Goal: Navigation & Orientation: Find specific page/section

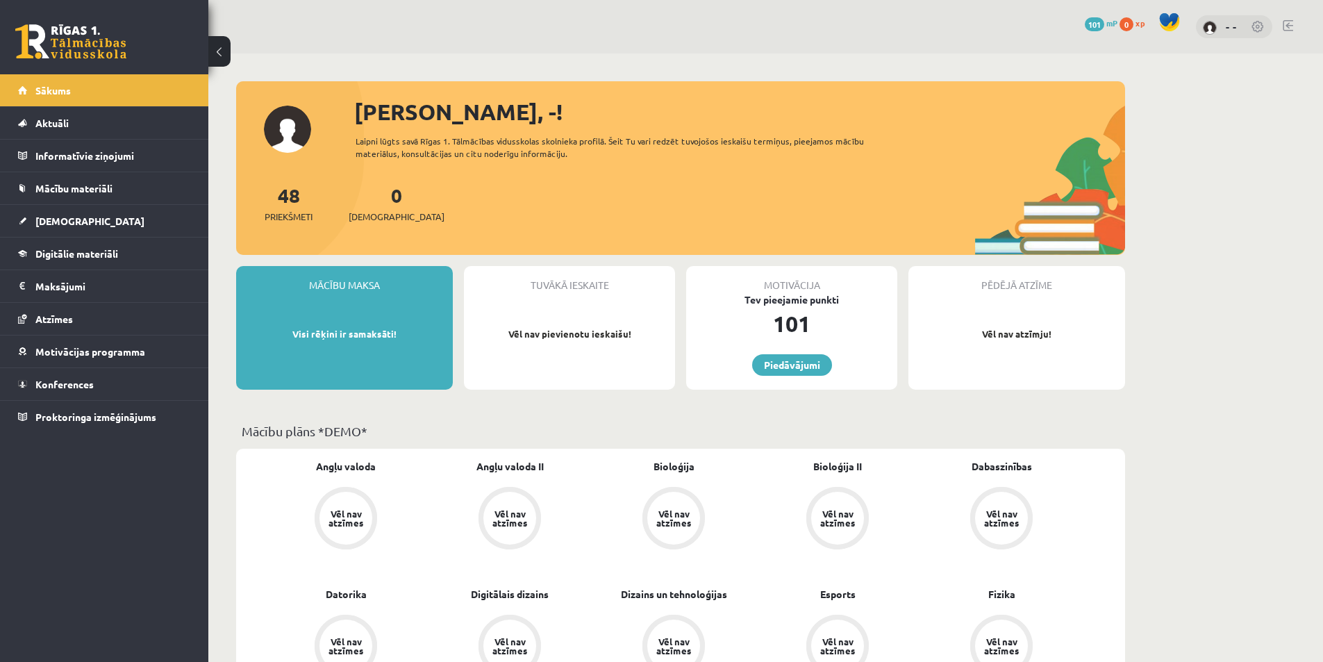
click at [1216, 28] on img at bounding box center [1210, 28] width 14 height 14
click at [1251, 30] on link at bounding box center [1258, 28] width 14 height 14
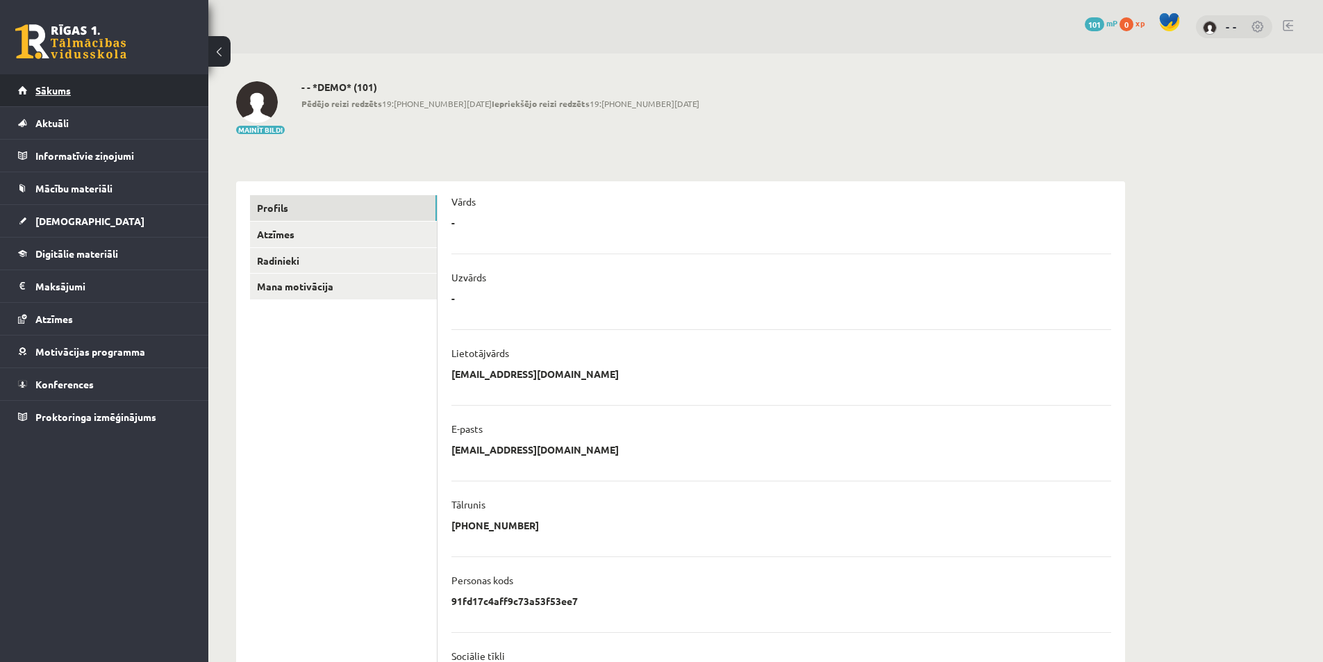
click at [72, 95] on link "Sākums" at bounding box center [104, 90] width 173 height 32
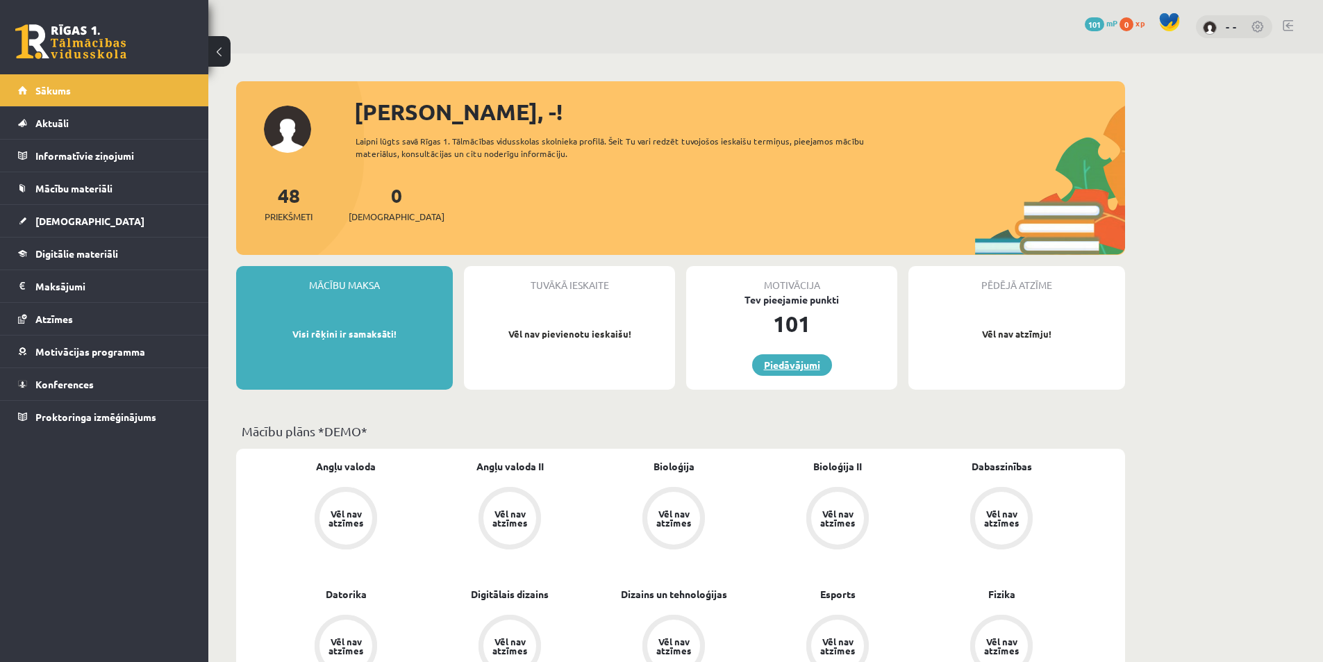
click at [814, 360] on link "Piedāvājumi" at bounding box center [792, 365] width 80 height 22
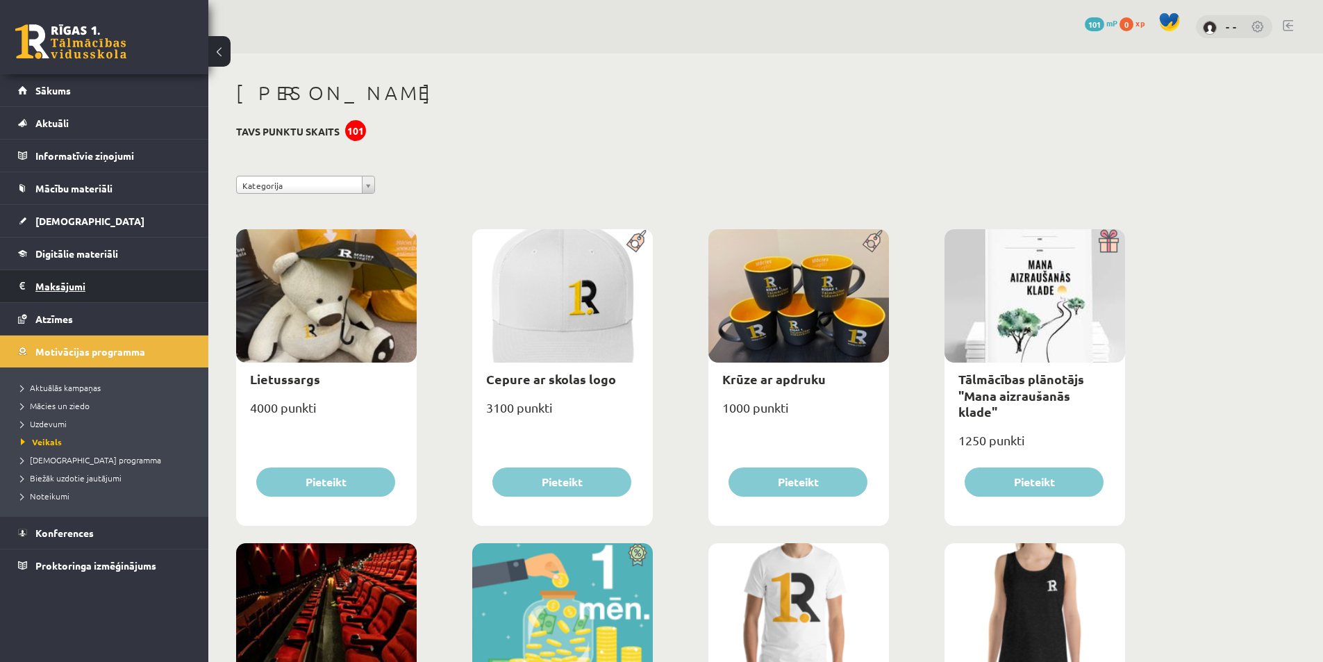
click at [63, 278] on legend "Maksājumi 0" at bounding box center [113, 286] width 156 height 32
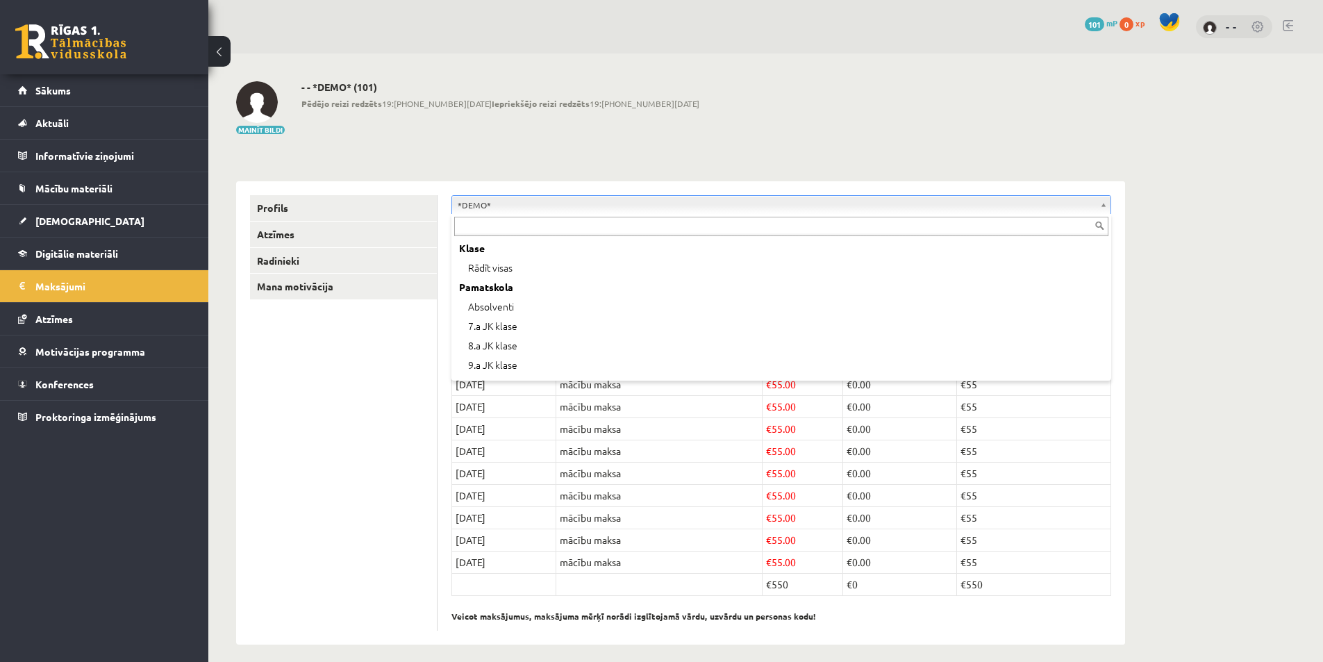
scroll to position [56, 0]
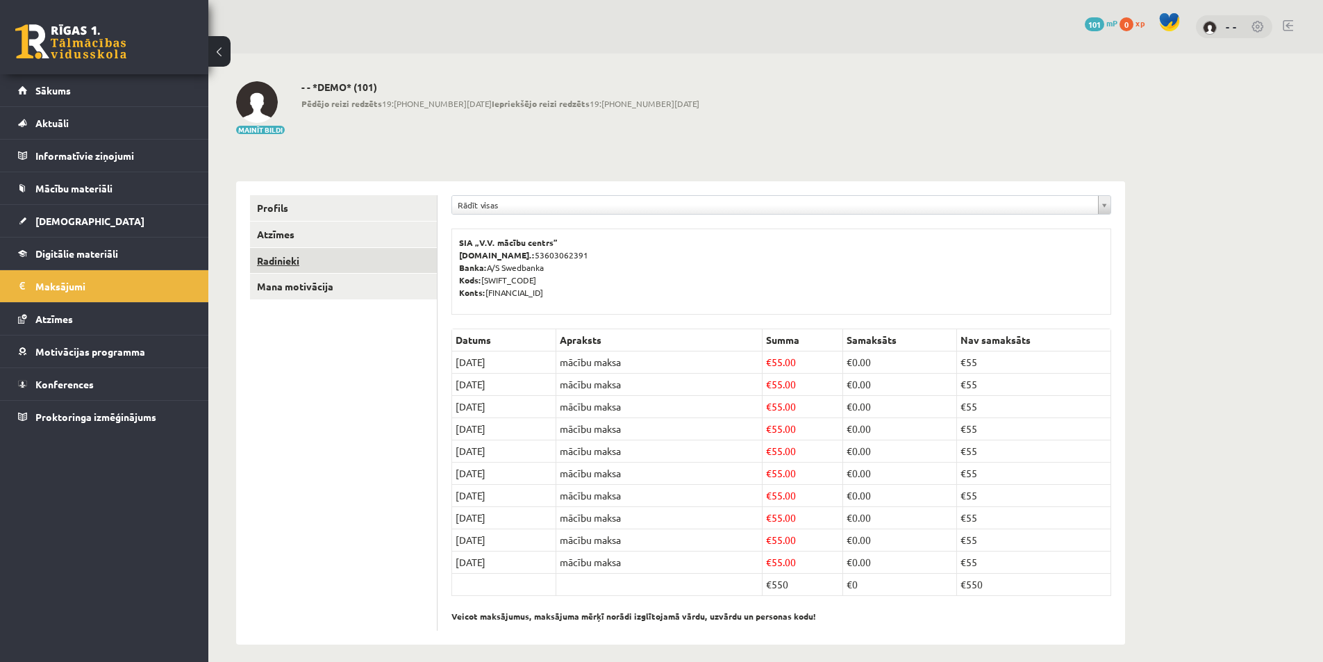
click at [299, 251] on link "Radinieki" at bounding box center [343, 261] width 187 height 26
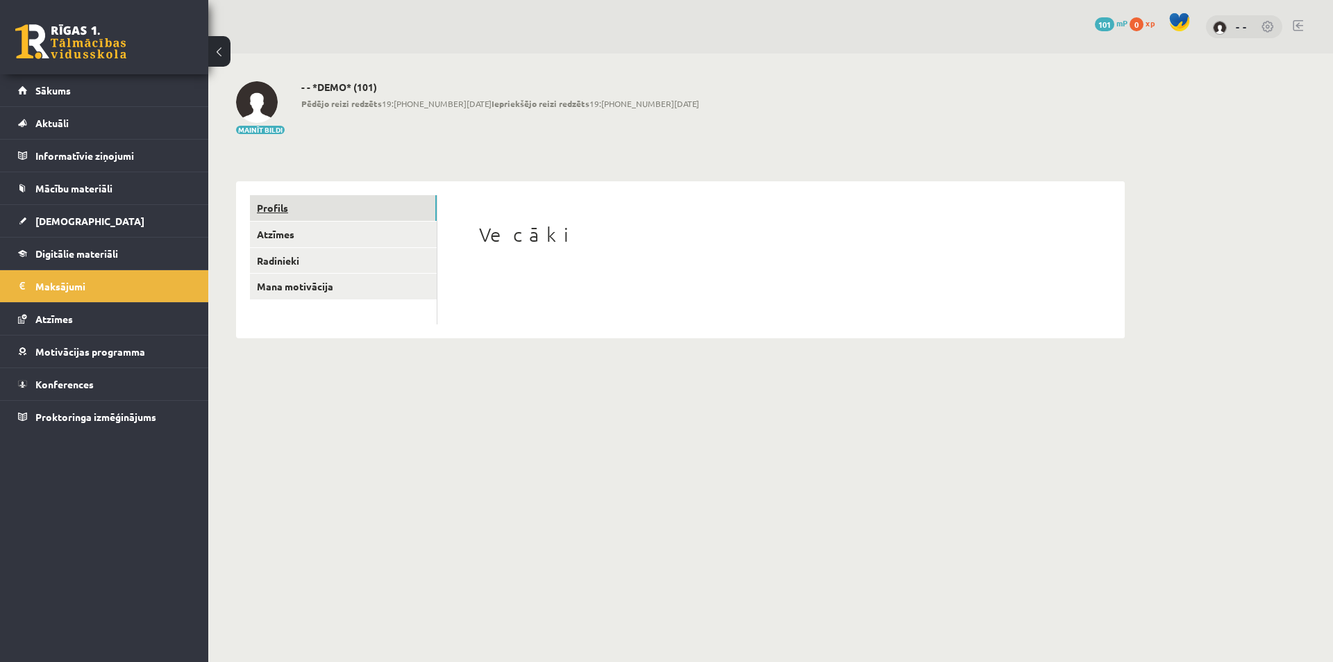
click at [301, 209] on link "Profils" at bounding box center [343, 208] width 187 height 26
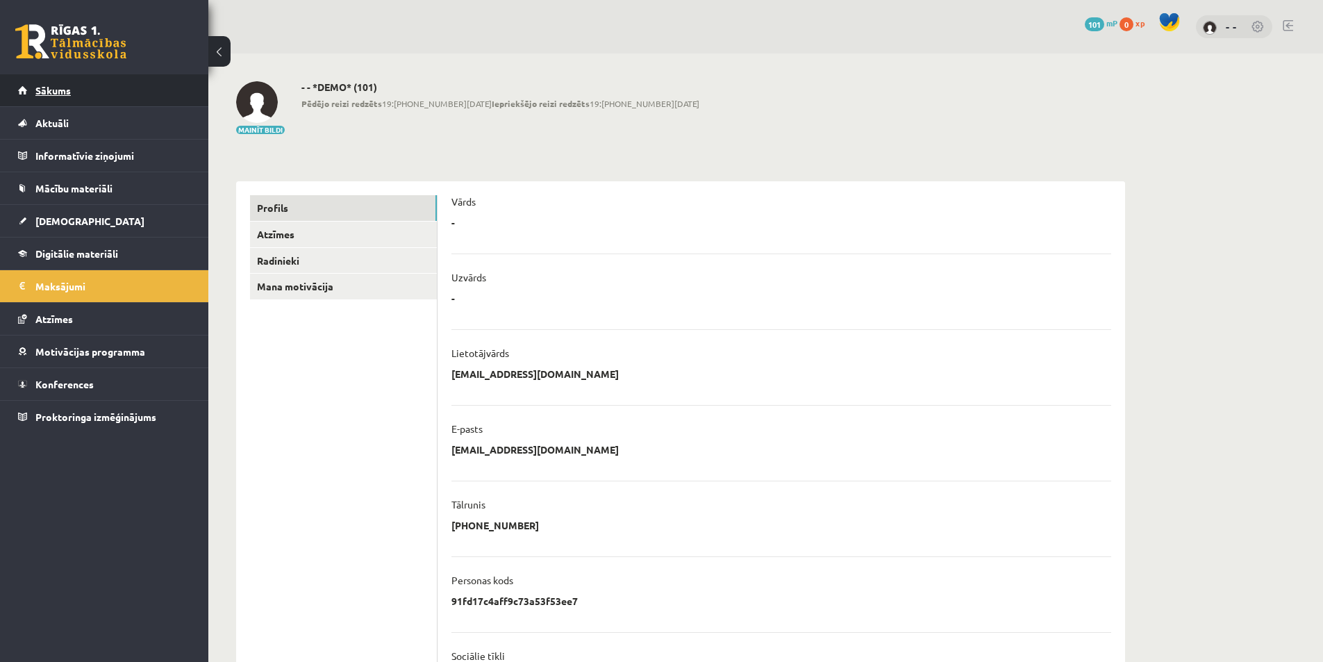
click at [111, 97] on link "Sākums" at bounding box center [104, 90] width 173 height 32
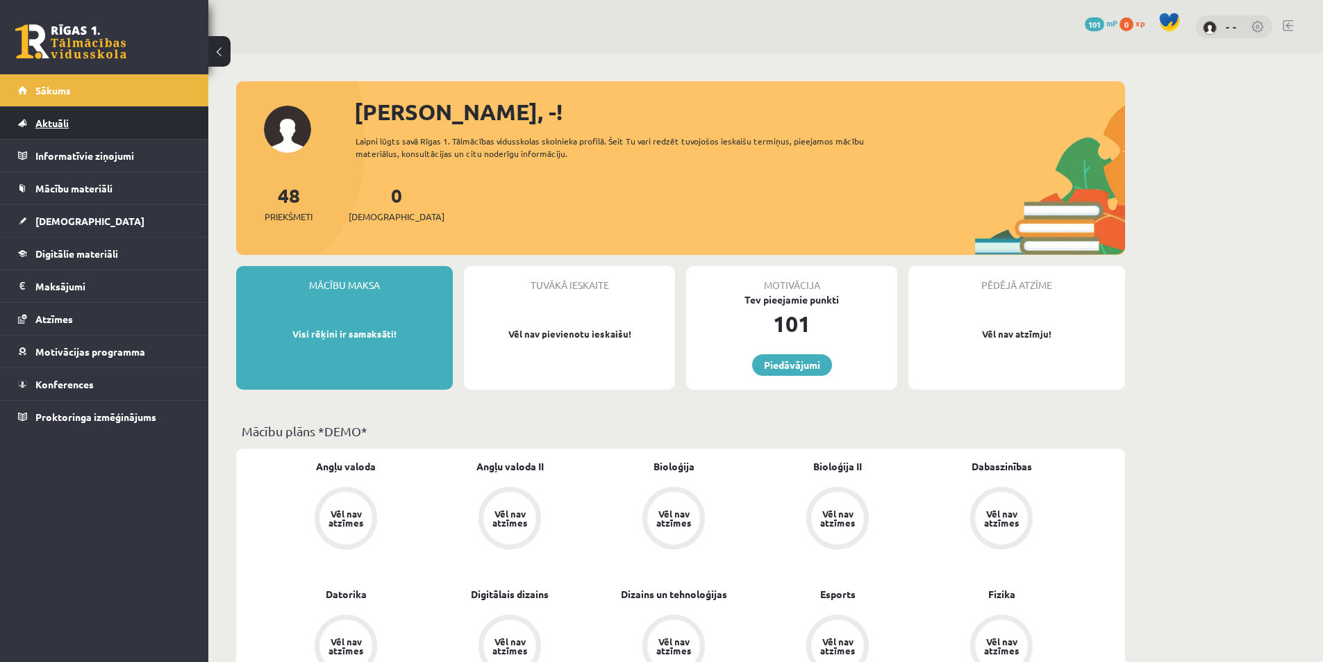
click at [85, 126] on link "Aktuāli" at bounding box center [104, 123] width 173 height 32
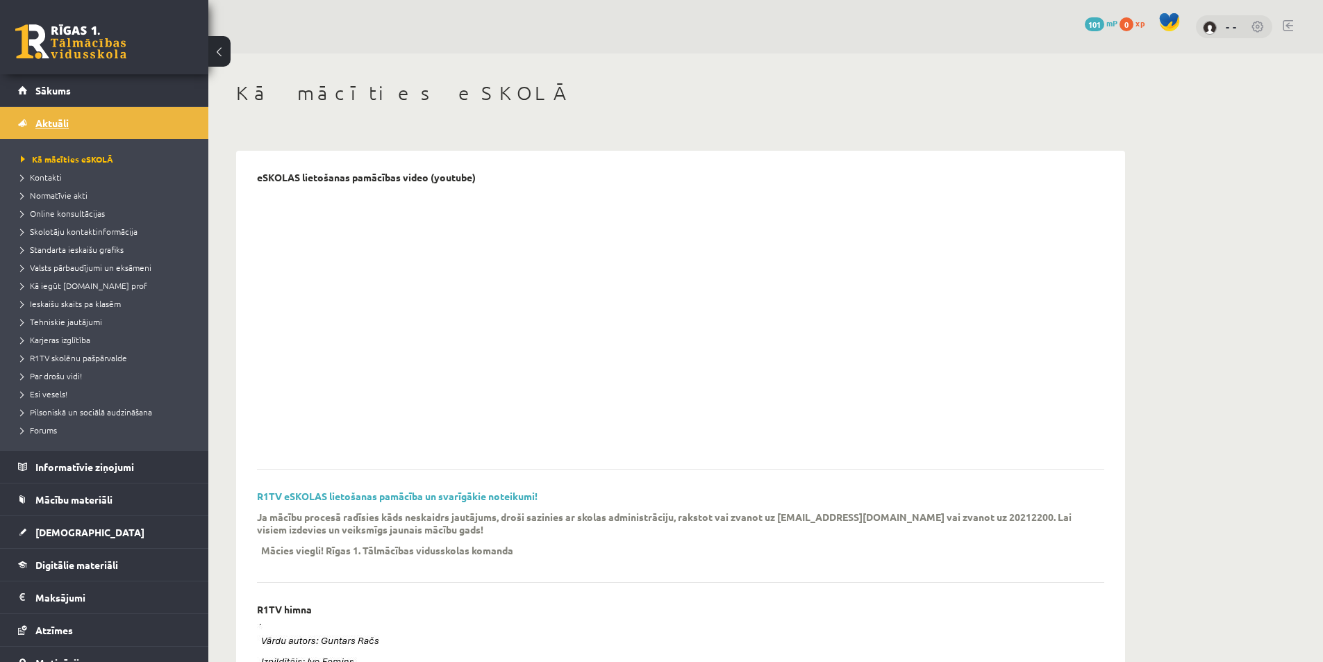
click at [74, 108] on link "Aktuāli" at bounding box center [104, 123] width 173 height 32
click at [65, 99] on link "Sākums" at bounding box center [104, 90] width 173 height 32
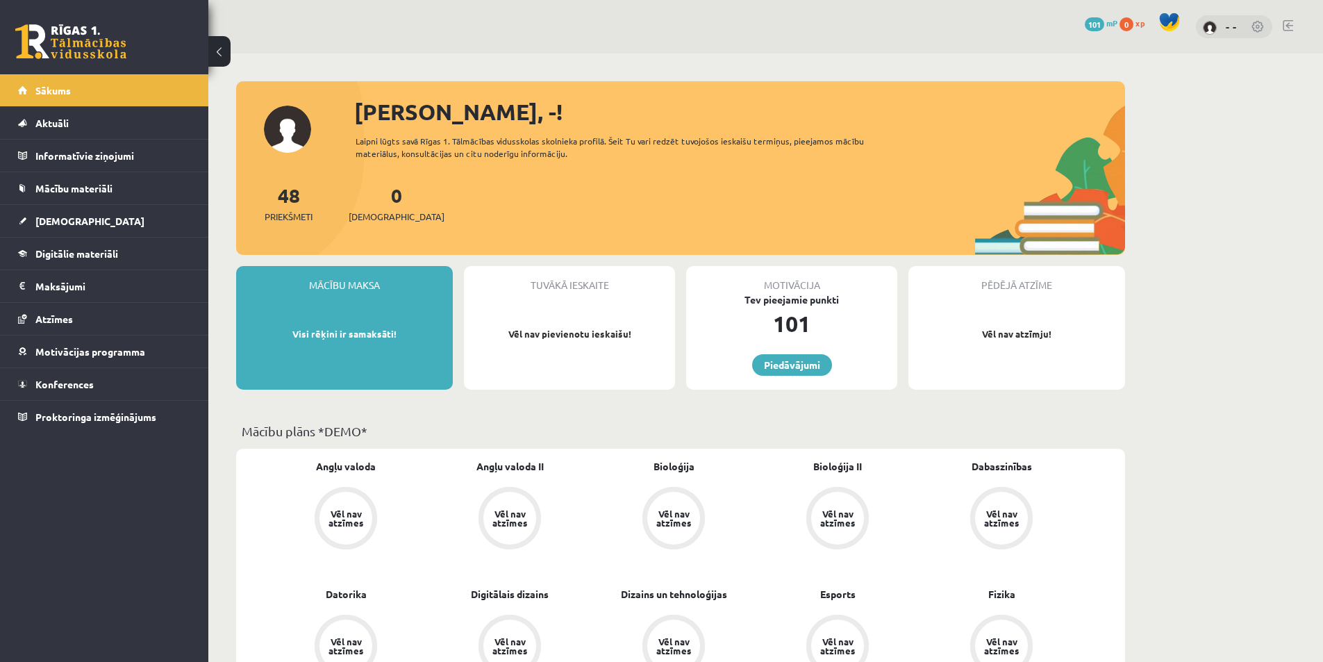
click at [1207, 26] on img at bounding box center [1210, 28] width 14 height 14
click at [1213, 28] on img at bounding box center [1210, 28] width 14 height 14
click at [1239, 24] on div "- -" at bounding box center [1234, 27] width 76 height 24
click at [1233, 22] on link "- -" at bounding box center [1231, 26] width 11 height 14
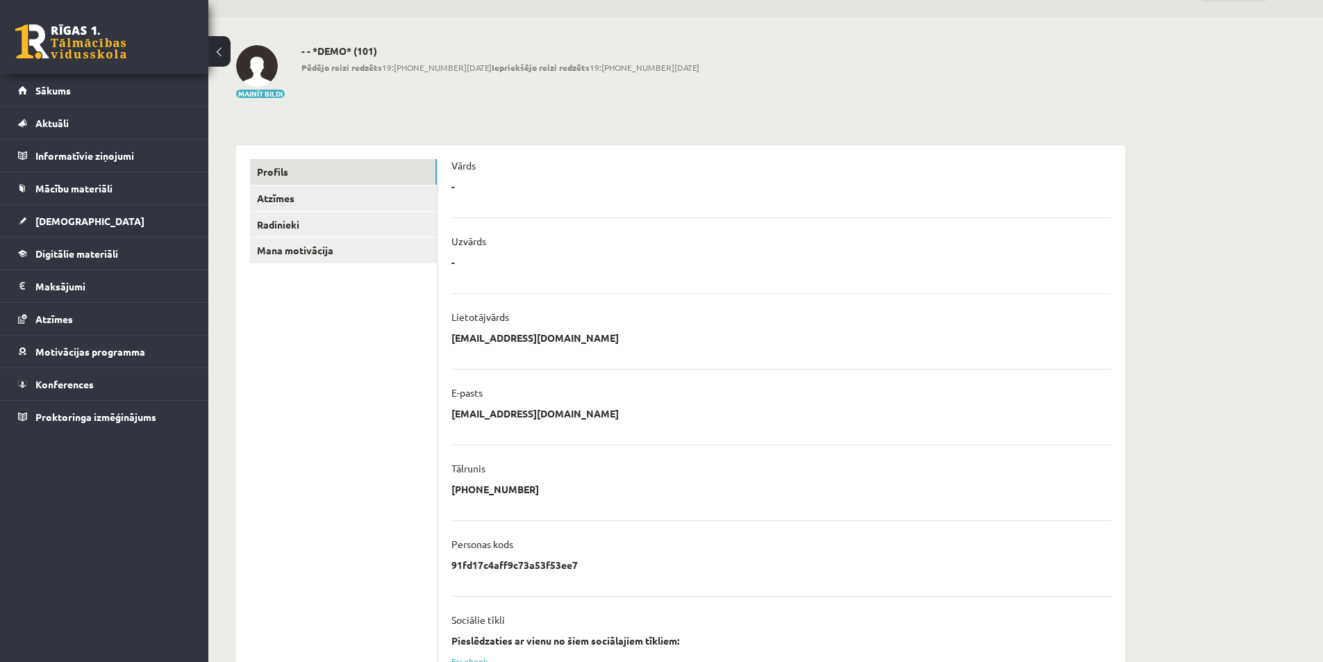
scroll to position [176, 0]
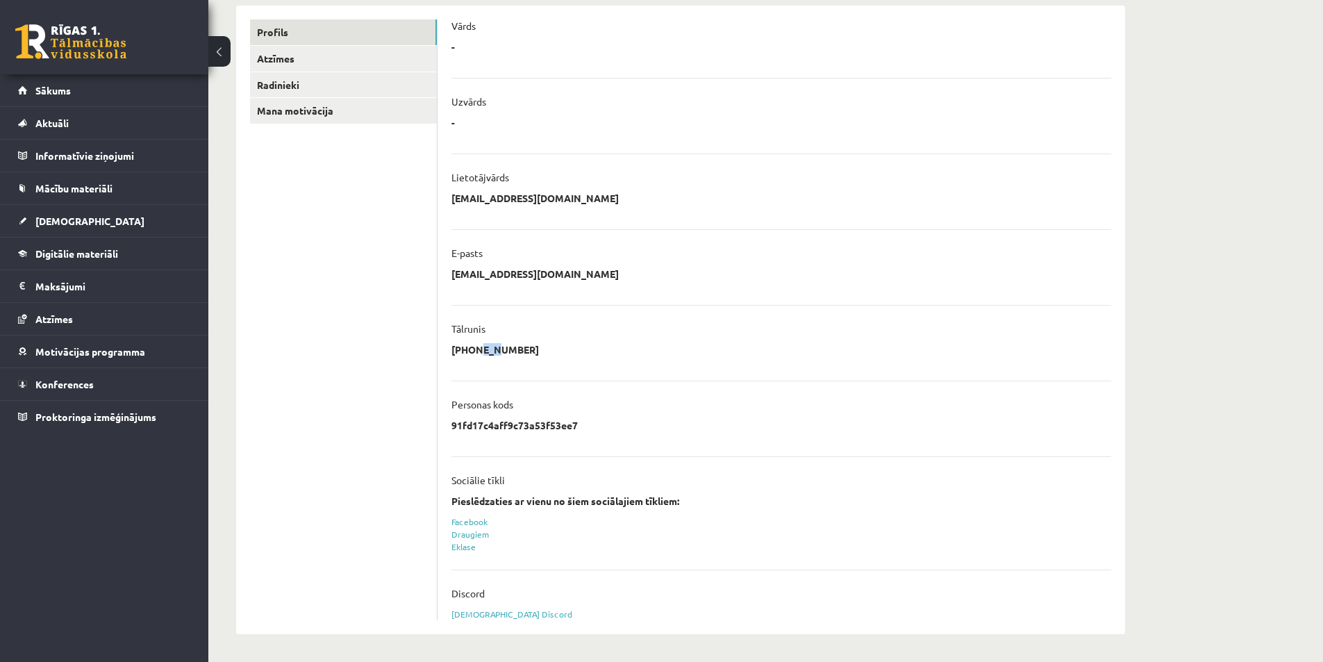
drag, startPoint x: 474, startPoint y: 349, endPoint x: 487, endPoint y: 353, distance: 14.7
click at [487, 353] on p "[PHONE_NUMBER]" at bounding box center [494, 349] width 87 height 12
click at [594, 343] on div "**********" at bounding box center [781, 353] width 660 height 21
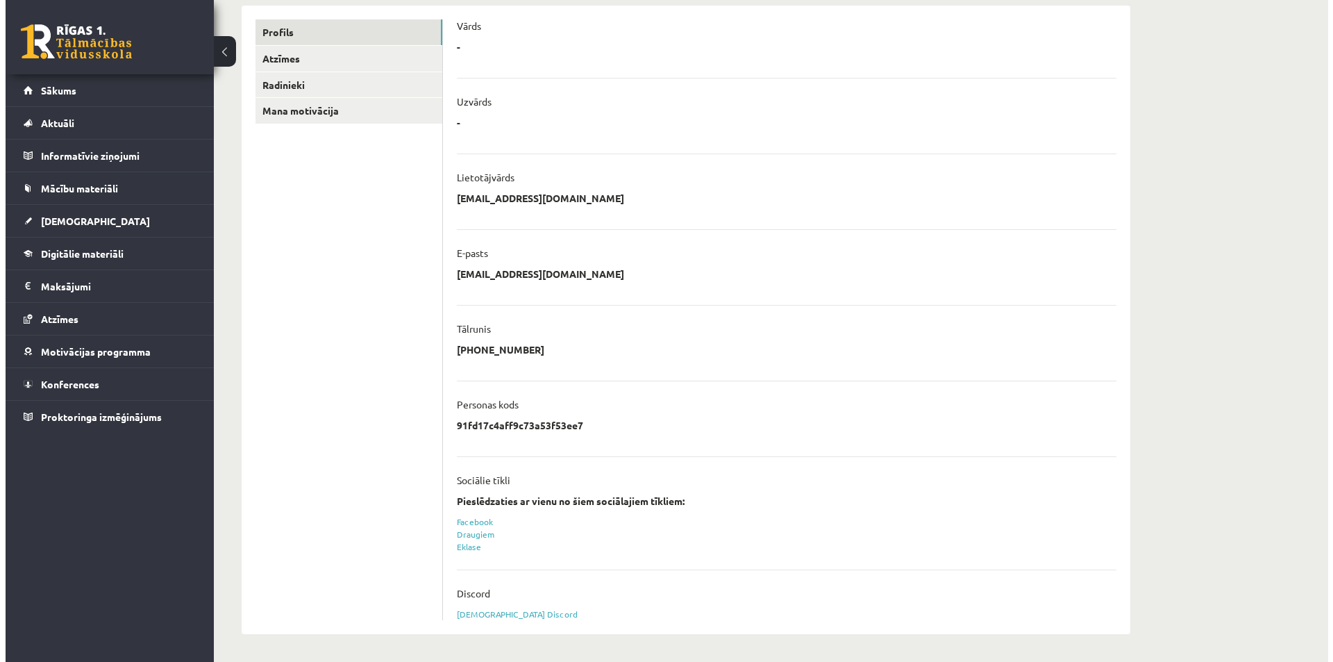
scroll to position [0, 0]
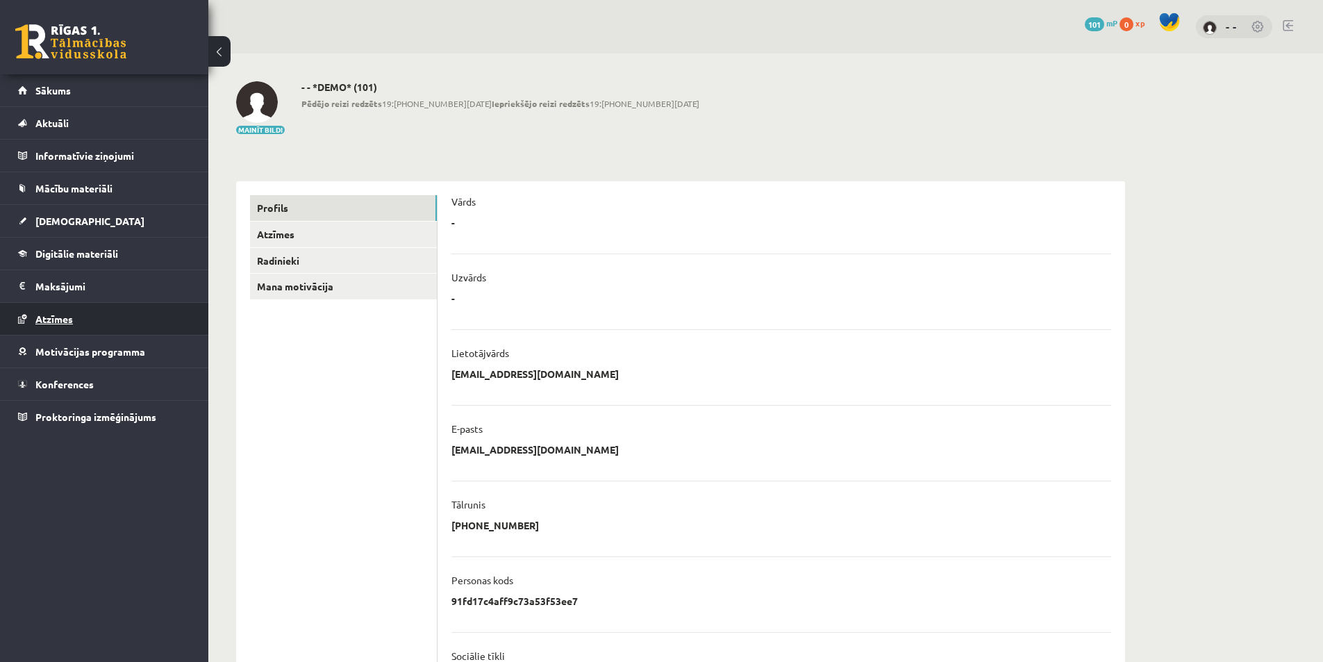
click at [90, 323] on link "Atzīmes" at bounding box center [104, 319] width 173 height 32
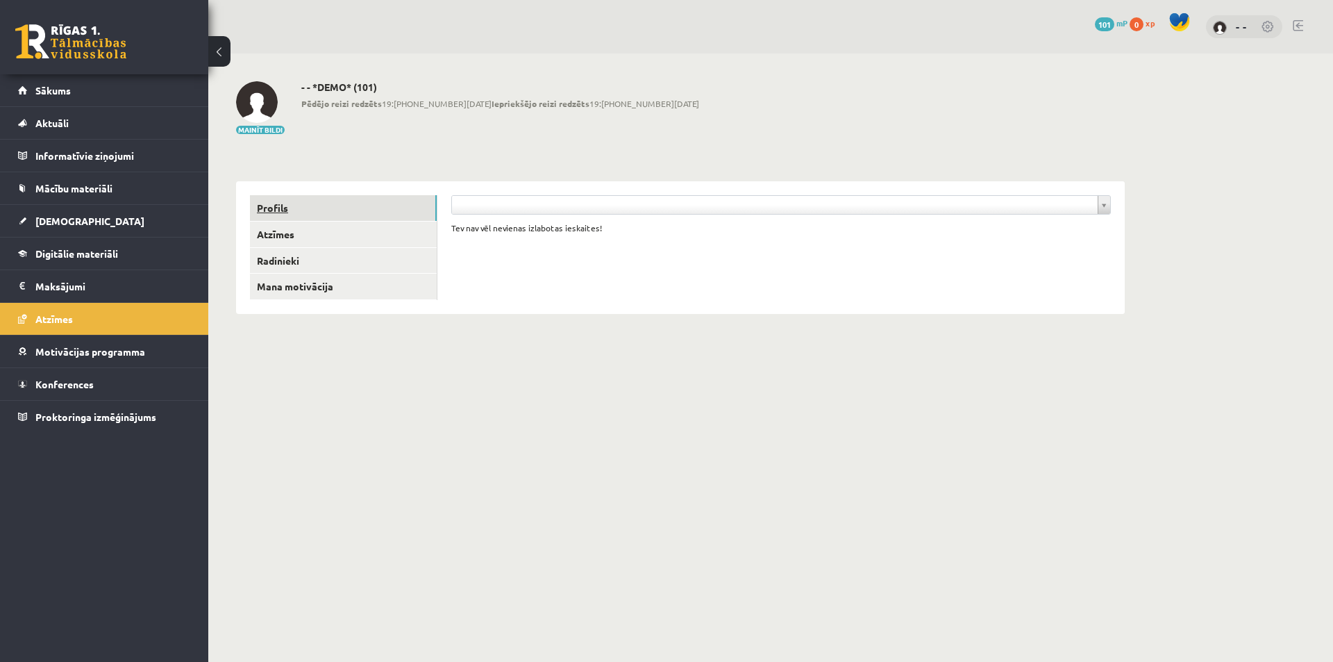
click at [267, 210] on link "Profils" at bounding box center [343, 208] width 187 height 26
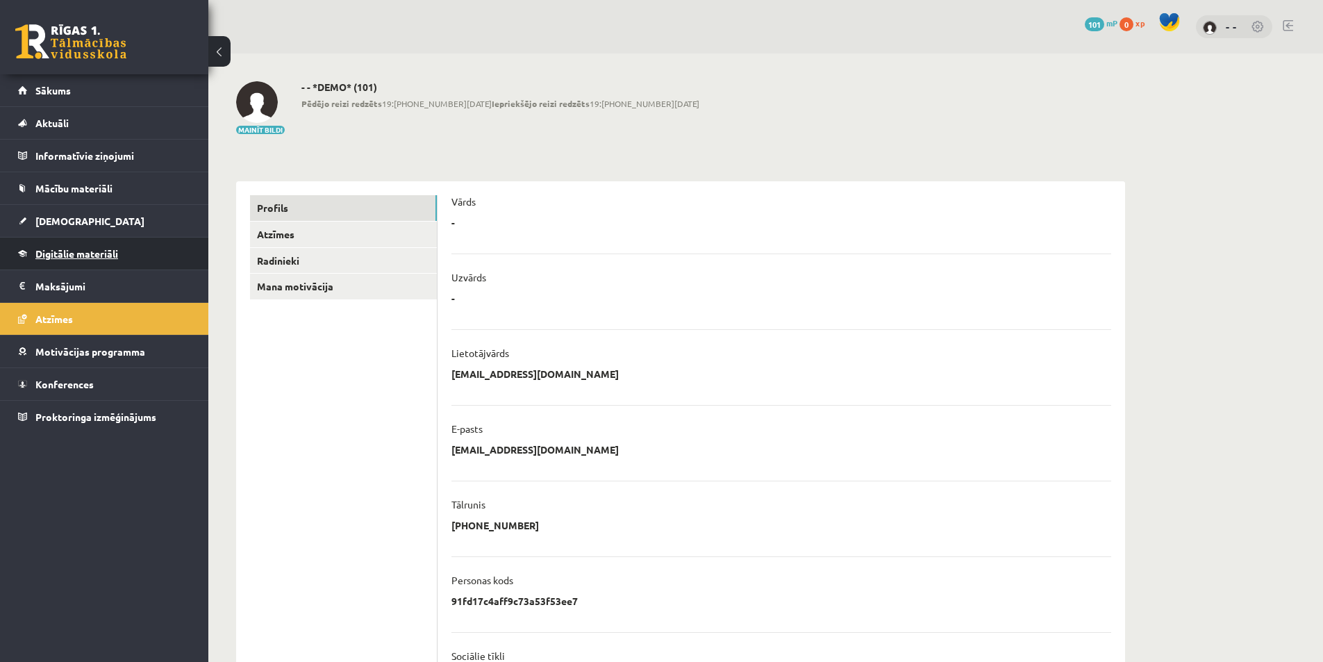
click at [87, 242] on link "Digitālie materiāli" at bounding box center [104, 253] width 173 height 32
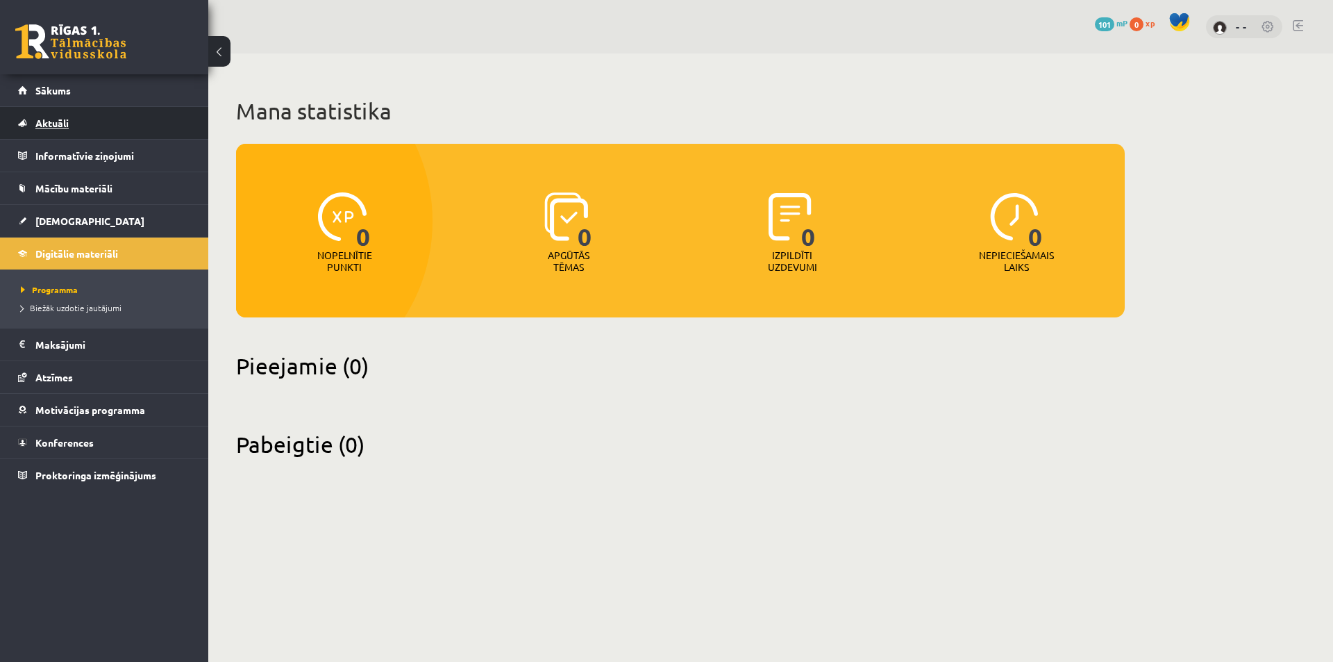
click at [78, 135] on link "Aktuāli" at bounding box center [104, 123] width 173 height 32
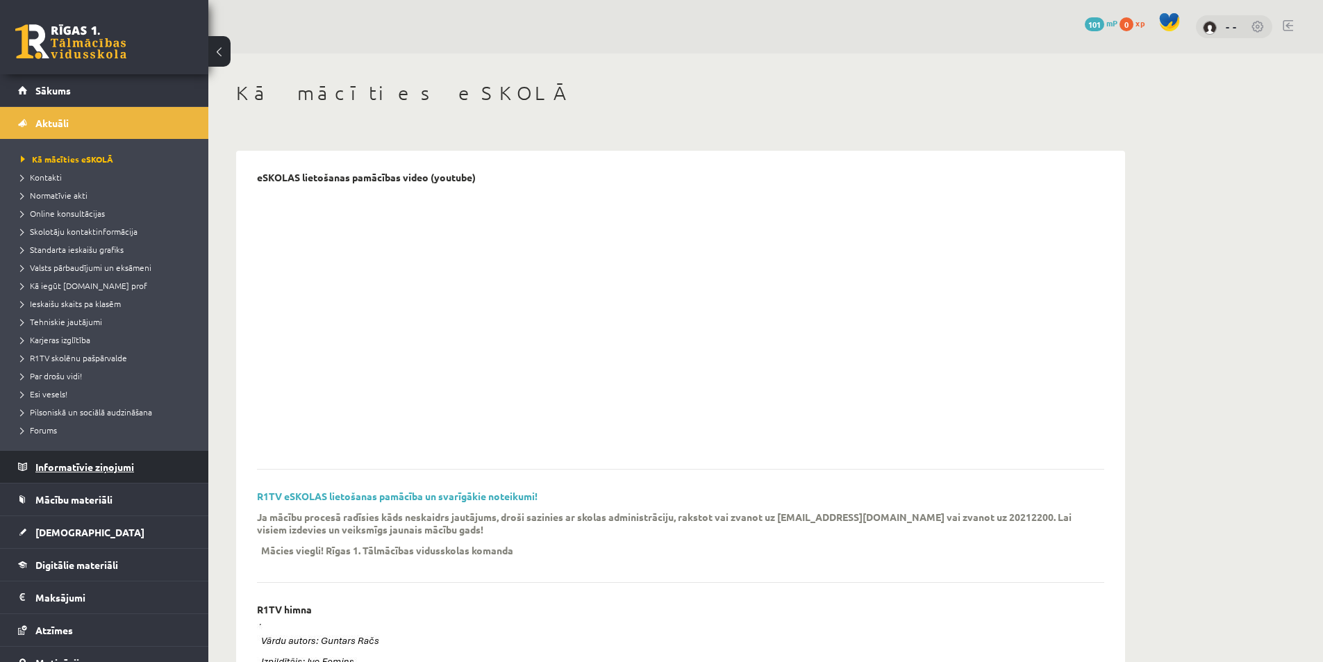
click at [79, 458] on legend "Informatīvie ziņojumi 0" at bounding box center [113, 467] width 156 height 32
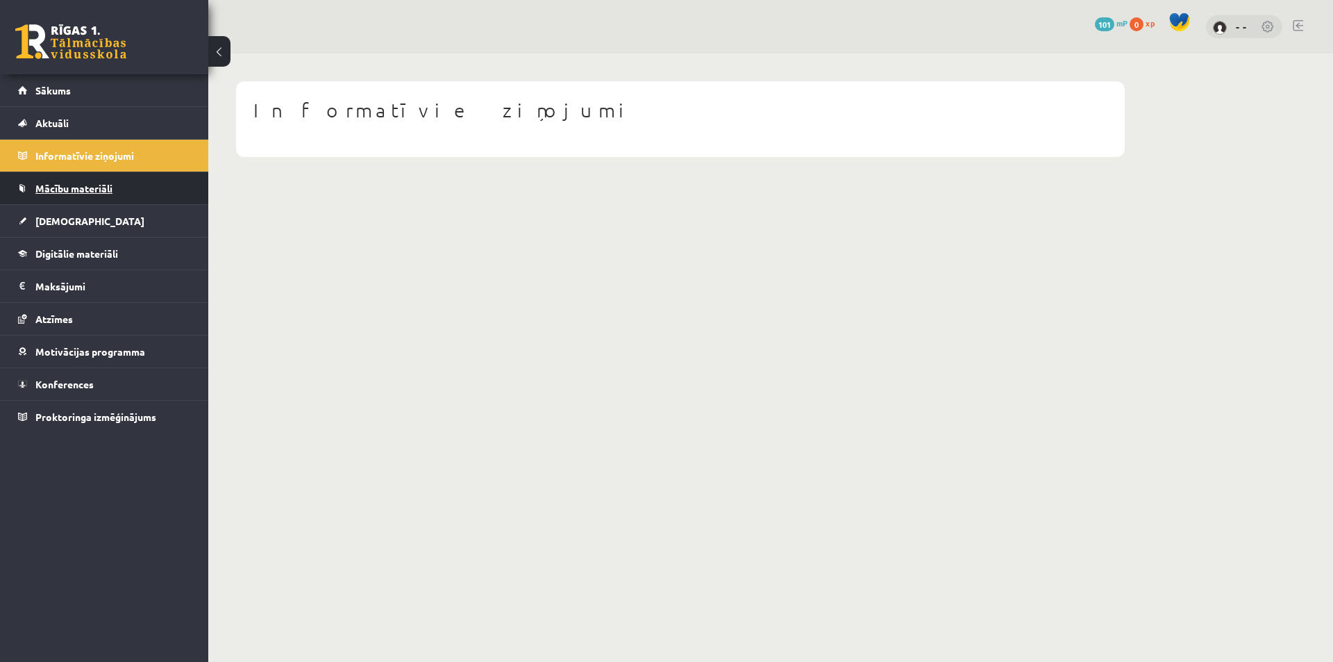
click at [131, 192] on link "Mācību materiāli" at bounding box center [104, 188] width 173 height 32
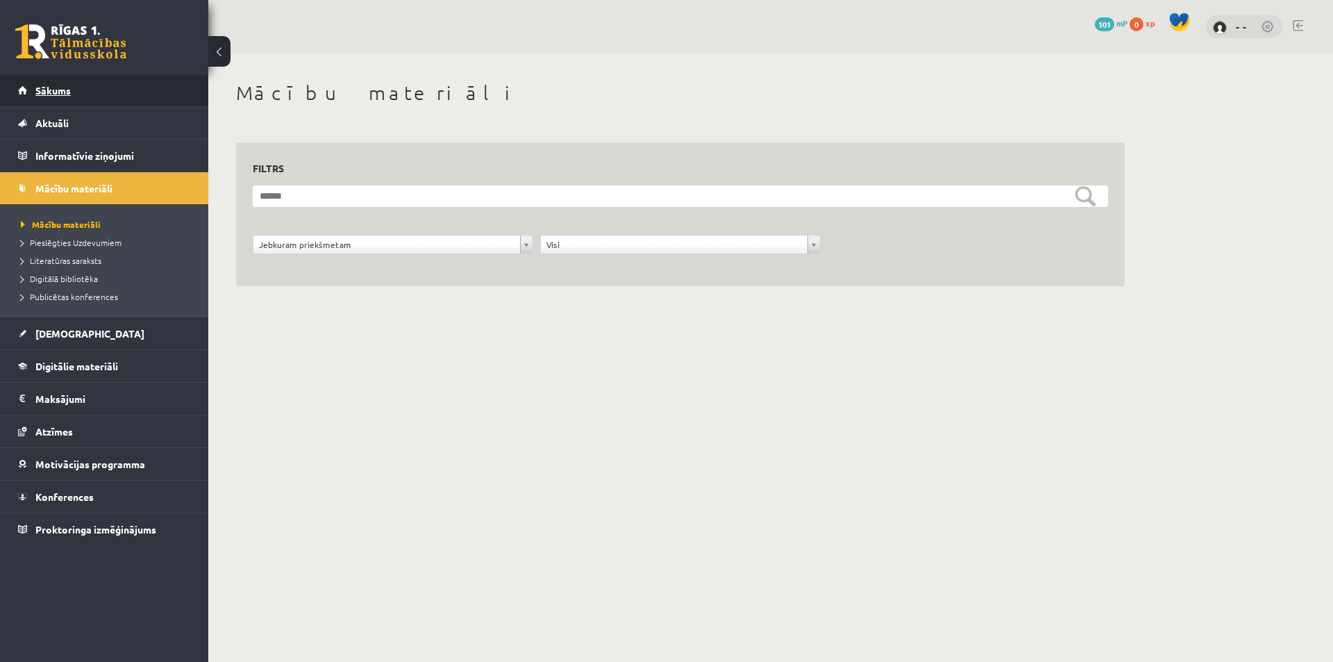
click at [84, 101] on link "Sākums" at bounding box center [104, 90] width 173 height 32
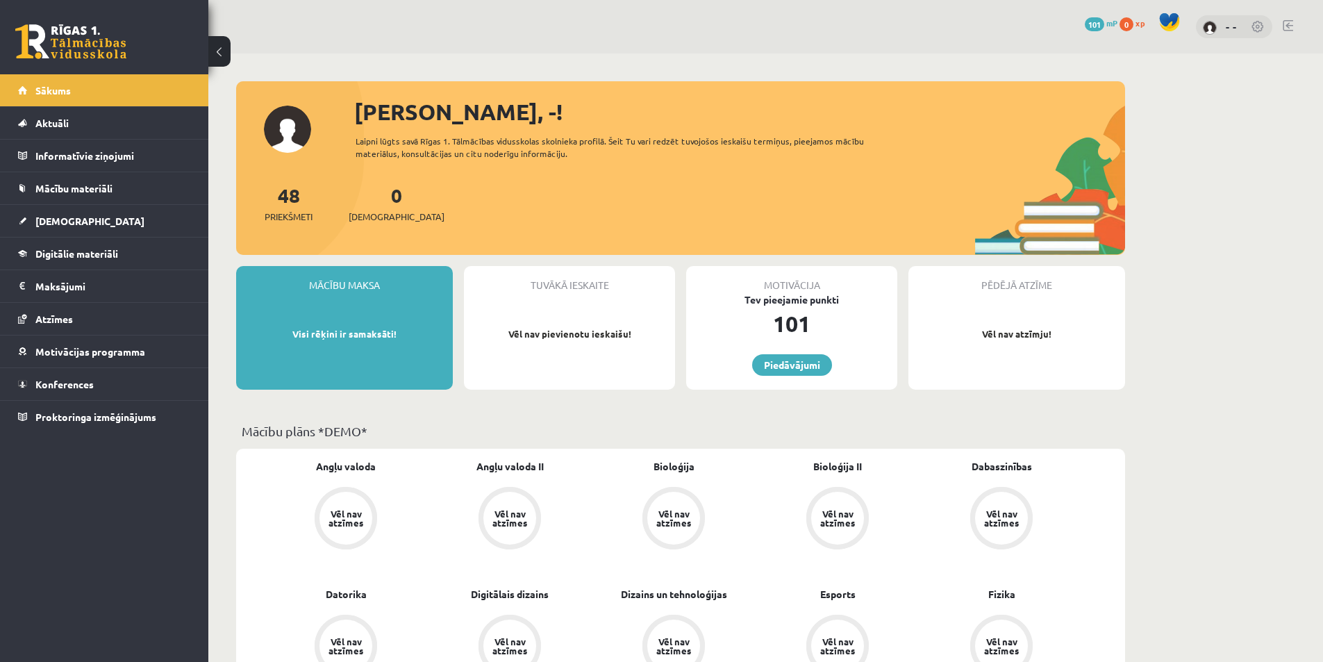
click at [1260, 27] on link at bounding box center [1258, 28] width 14 height 14
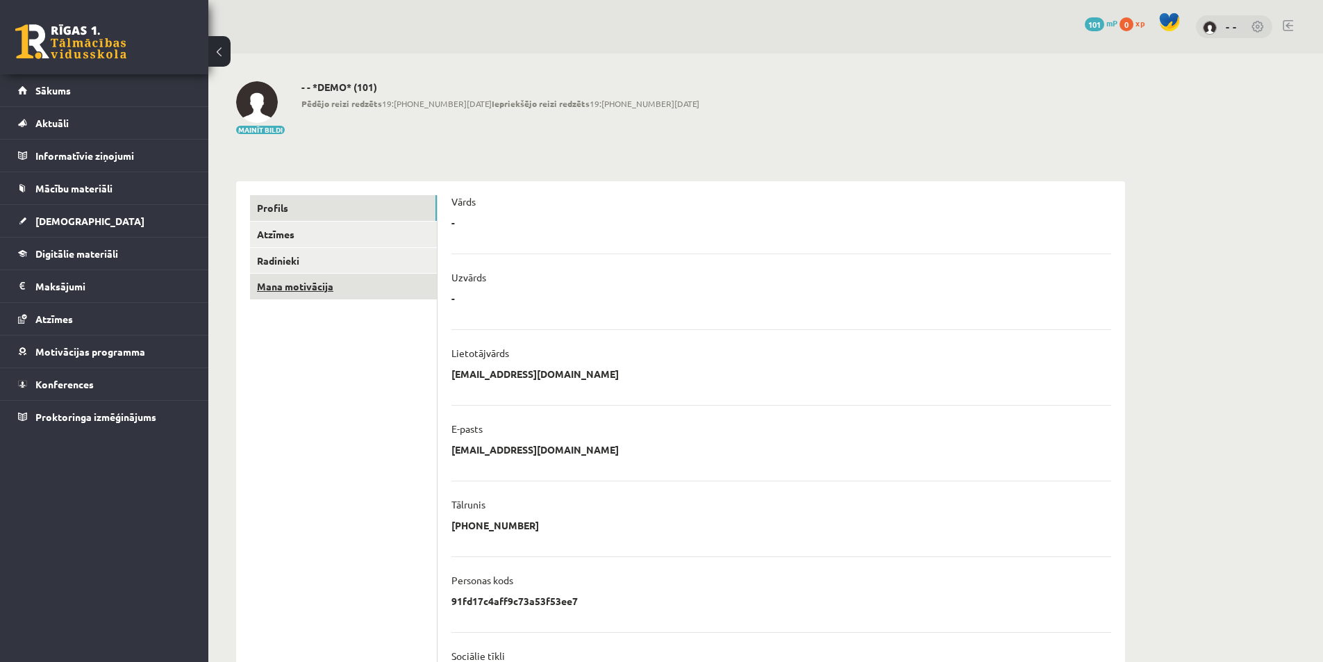
click at [336, 282] on link "Mana motivācija" at bounding box center [343, 287] width 187 height 26
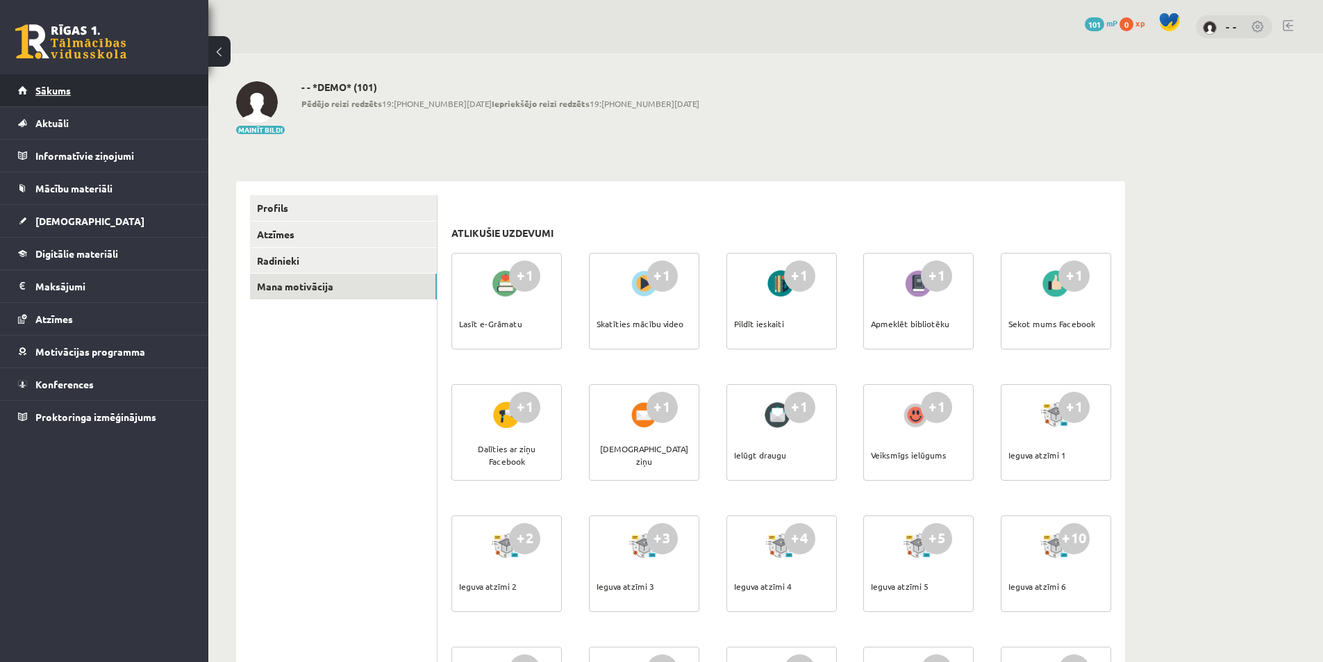
click at [83, 92] on link "Sākums" at bounding box center [104, 90] width 173 height 32
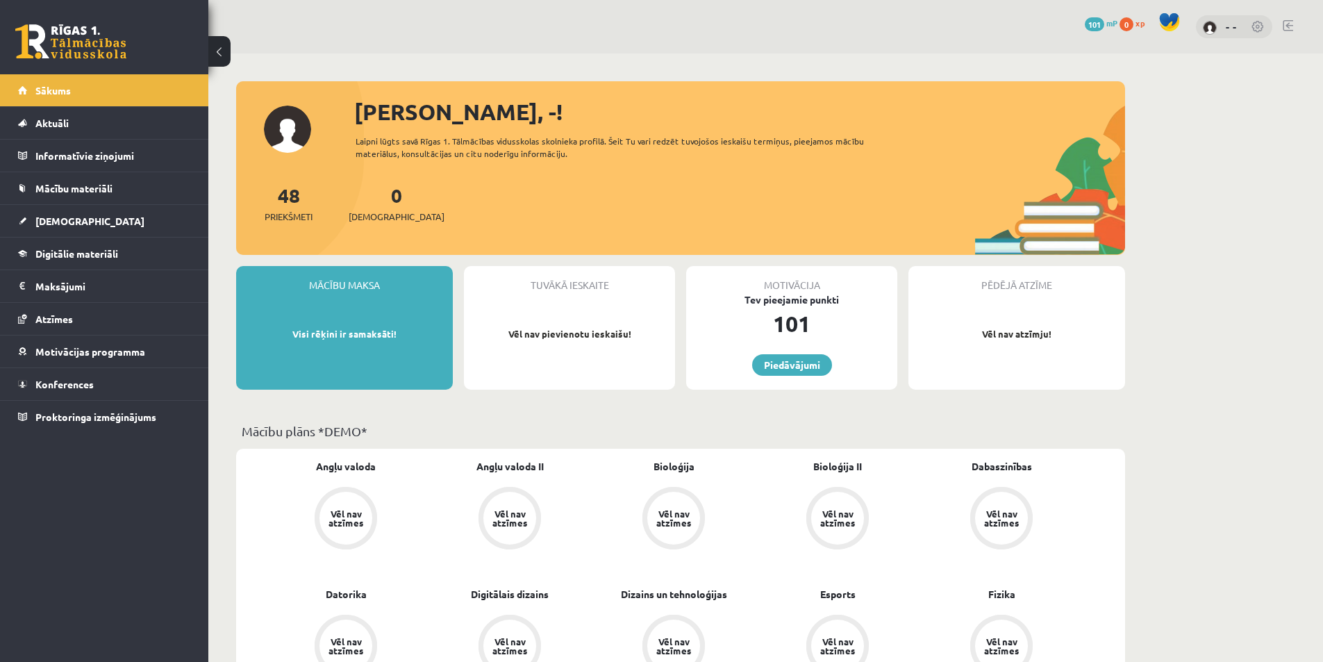
click at [1259, 26] on link at bounding box center [1258, 28] width 14 height 14
